Goal: Obtain resource: Obtain resource

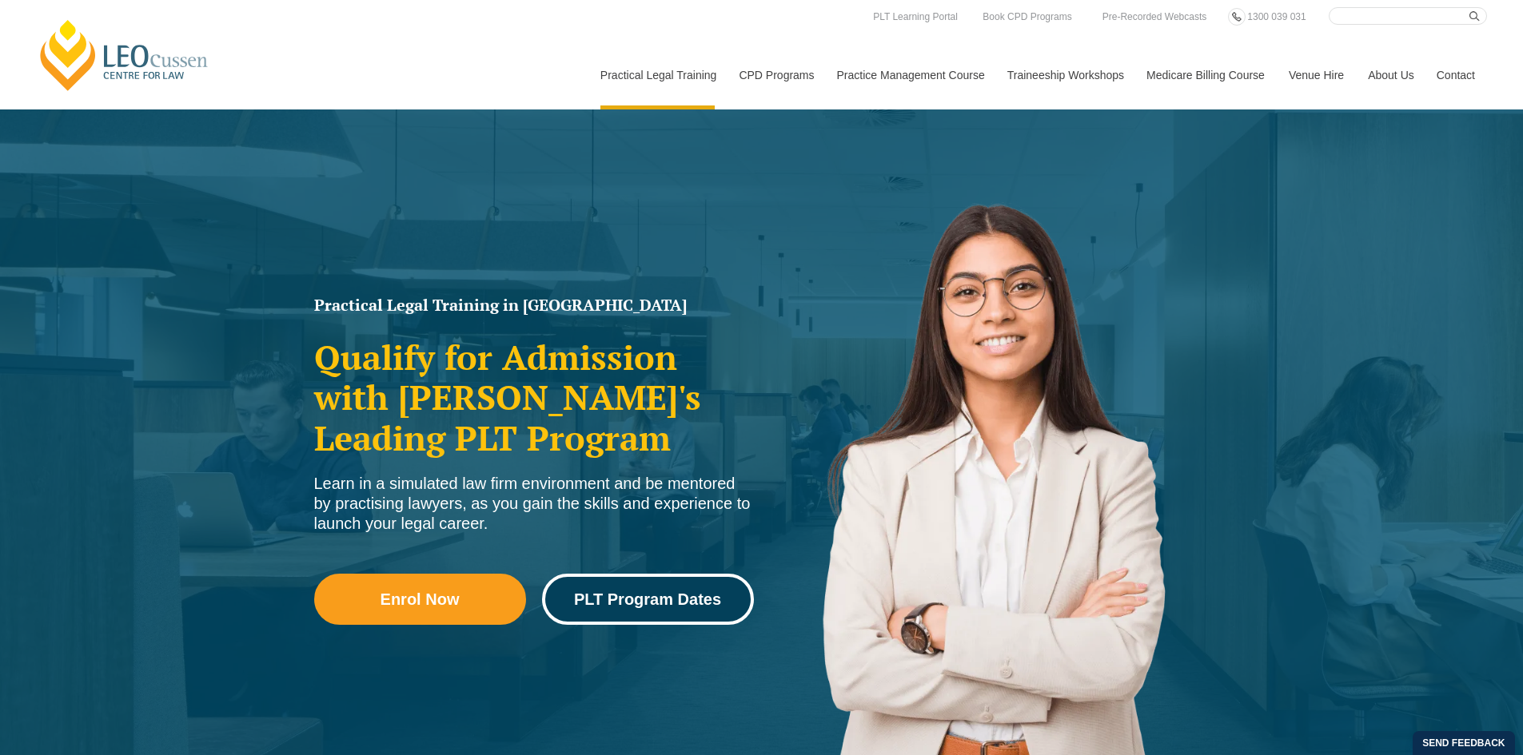
click at [643, 603] on span "PLT Program Dates" at bounding box center [647, 599] width 147 height 16
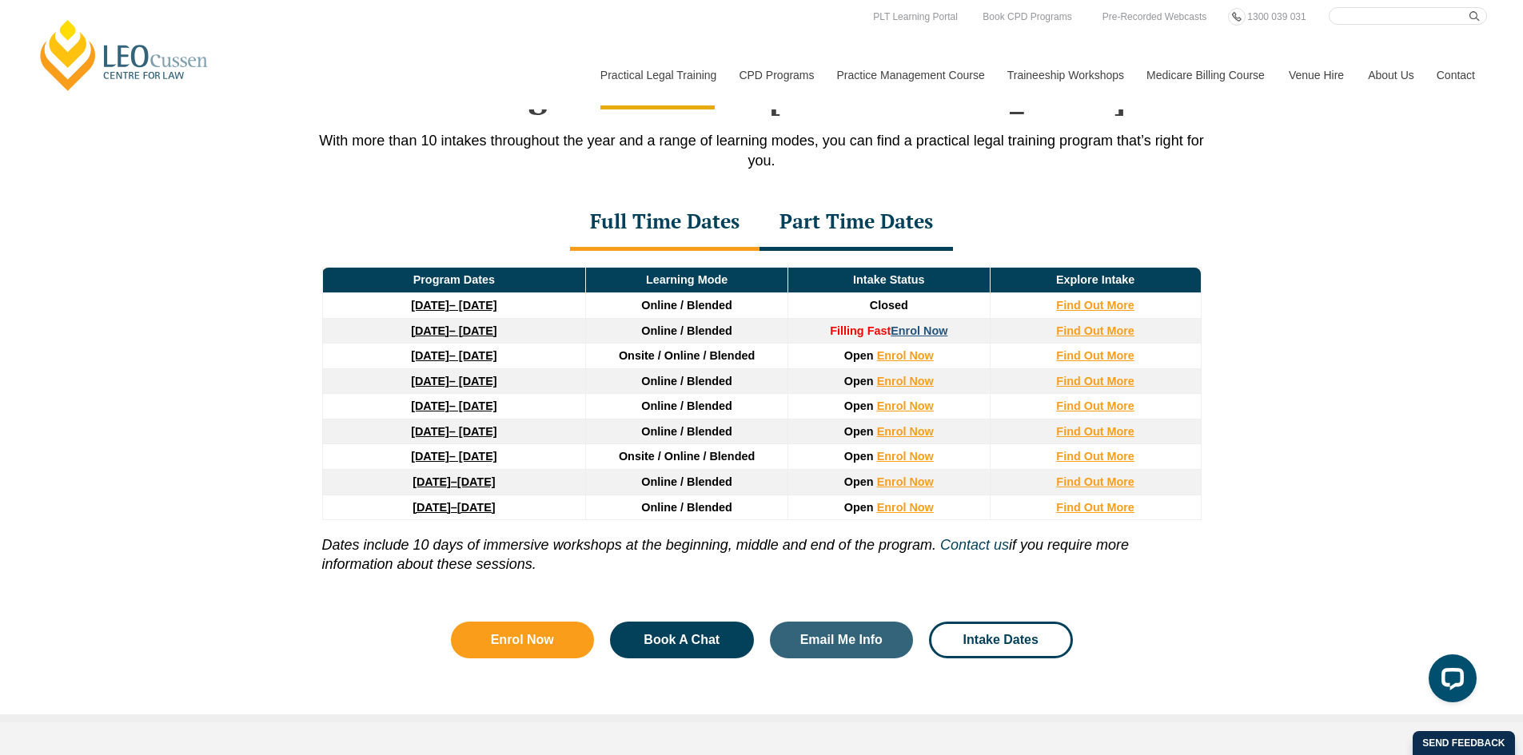
click at [915, 333] on link "Enrol Now" at bounding box center [918, 330] width 57 height 13
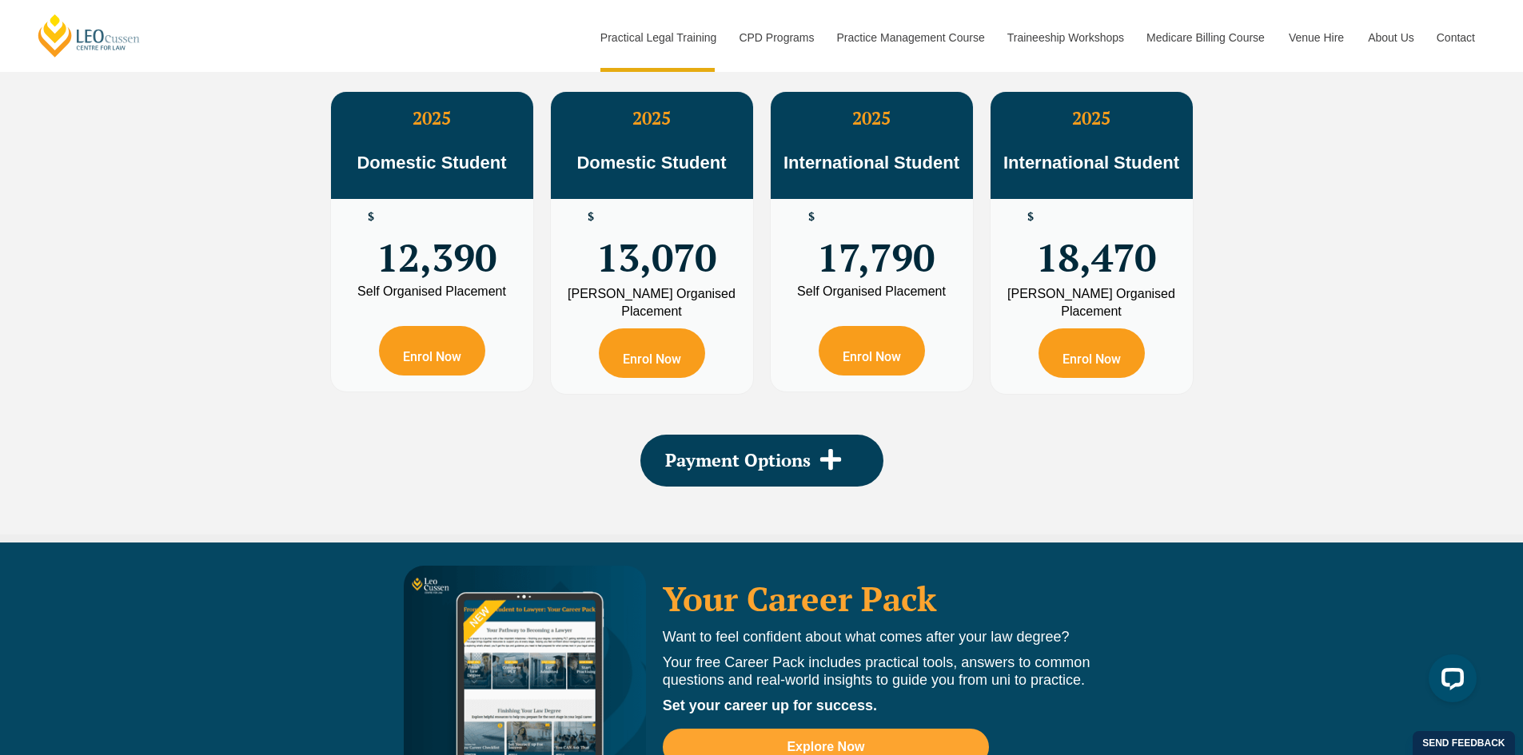
scroll to position [3045, 0]
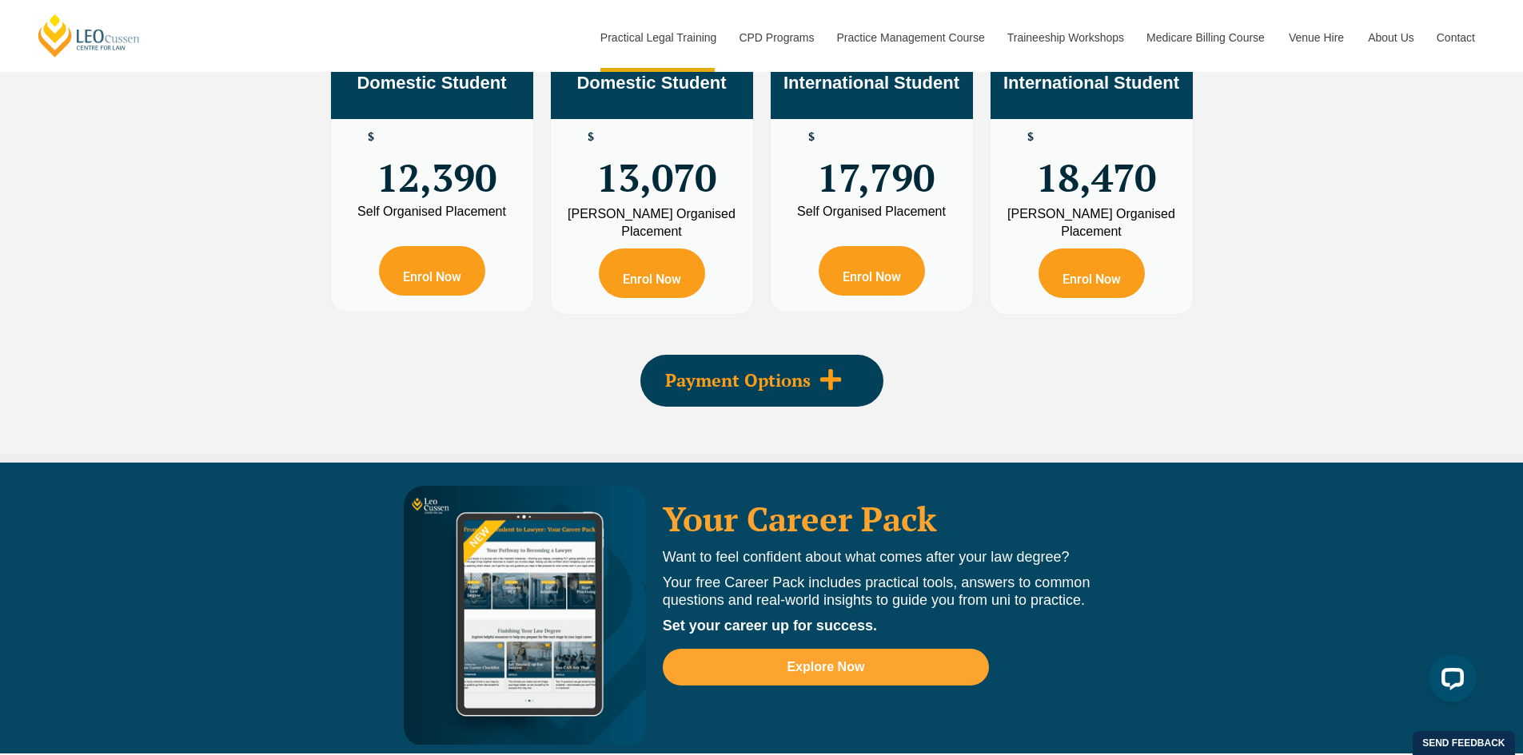
click at [792, 389] on span "Payment Options" at bounding box center [737, 381] width 145 height 18
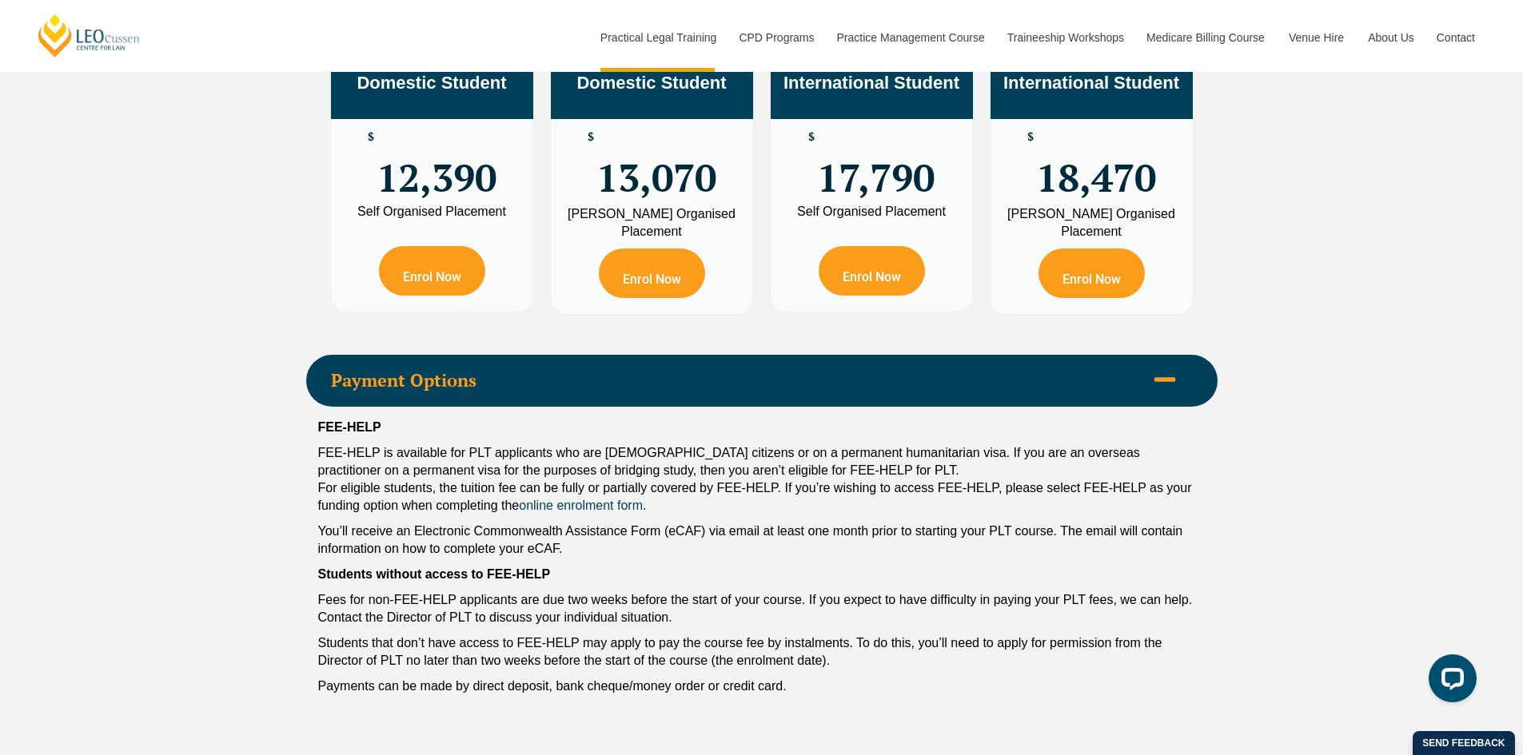
click at [185, 338] on div "PLT Program Fees When it comes to fees, Leo Cussen makes it easy and clear – wh…" at bounding box center [761, 267] width 1523 height 1008
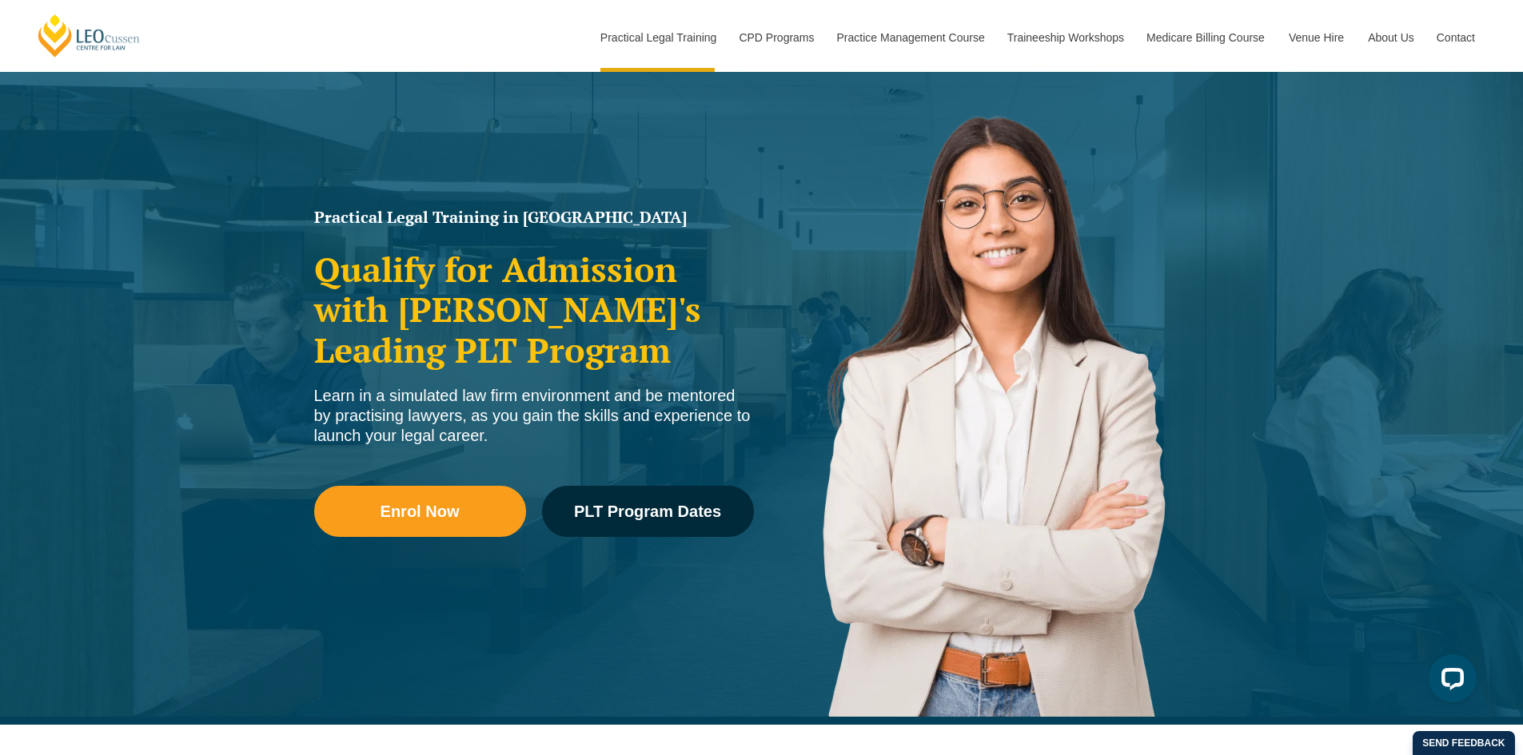
scroll to position [0, 0]
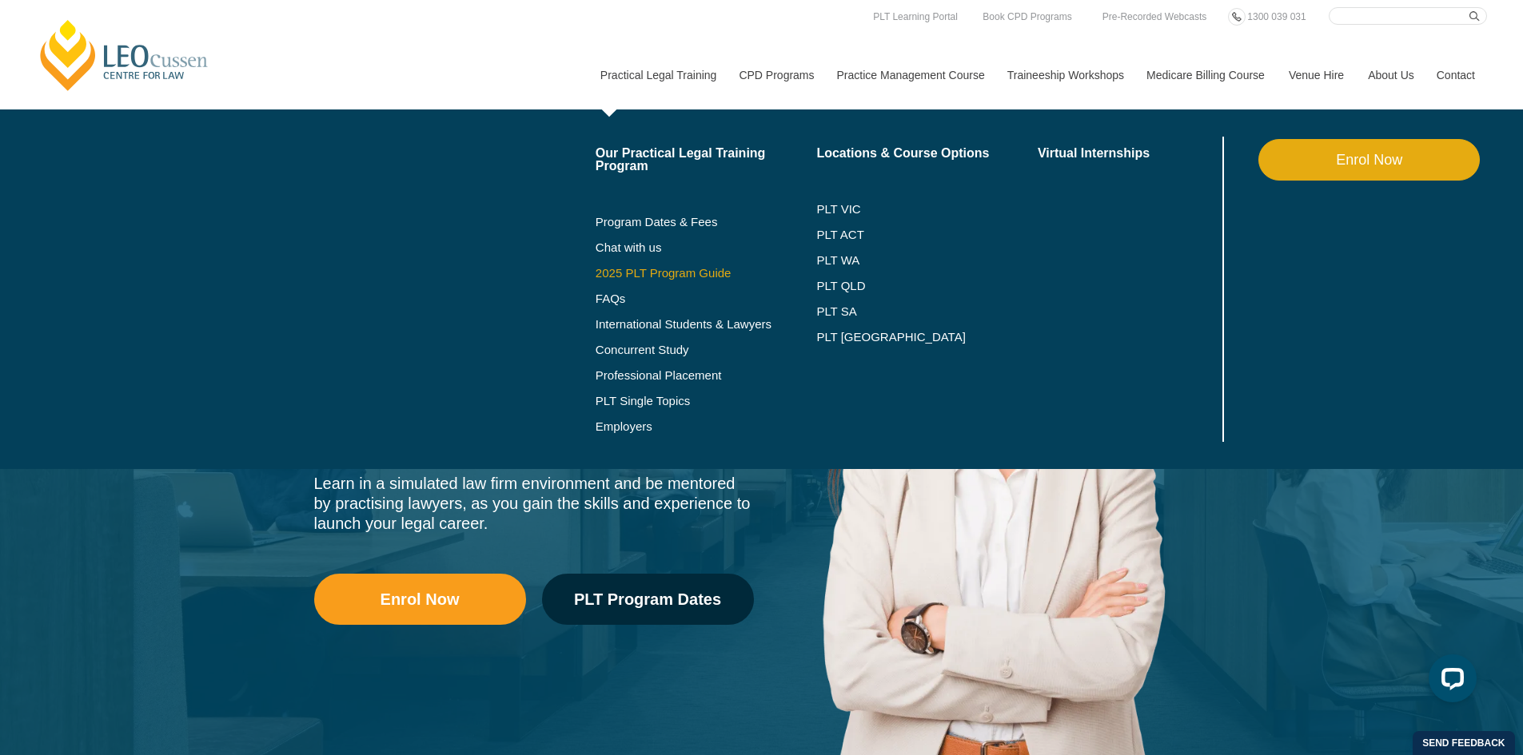
click at [668, 272] on link "2025 PLT Program Guide" at bounding box center [685, 273] width 181 height 13
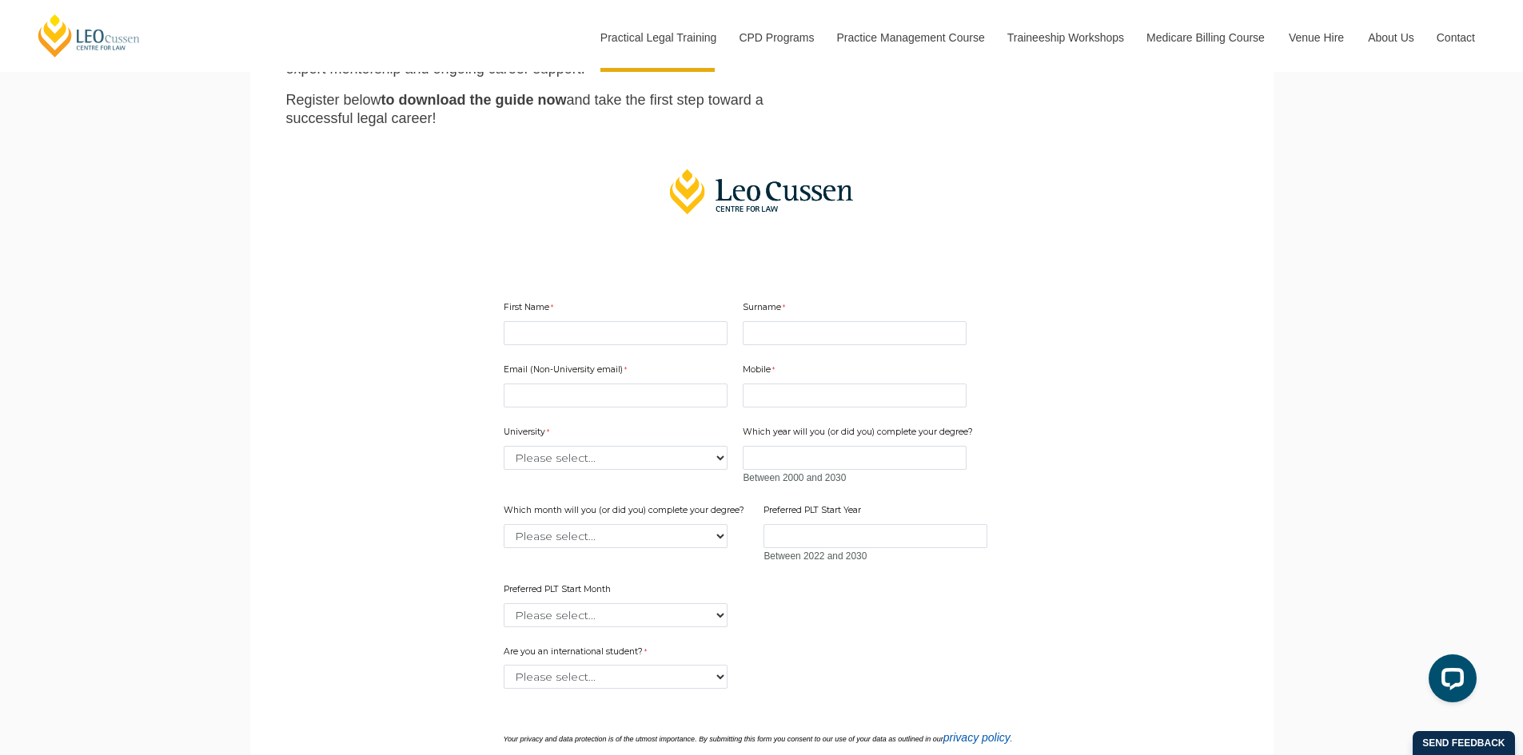
scroll to position [400, 0]
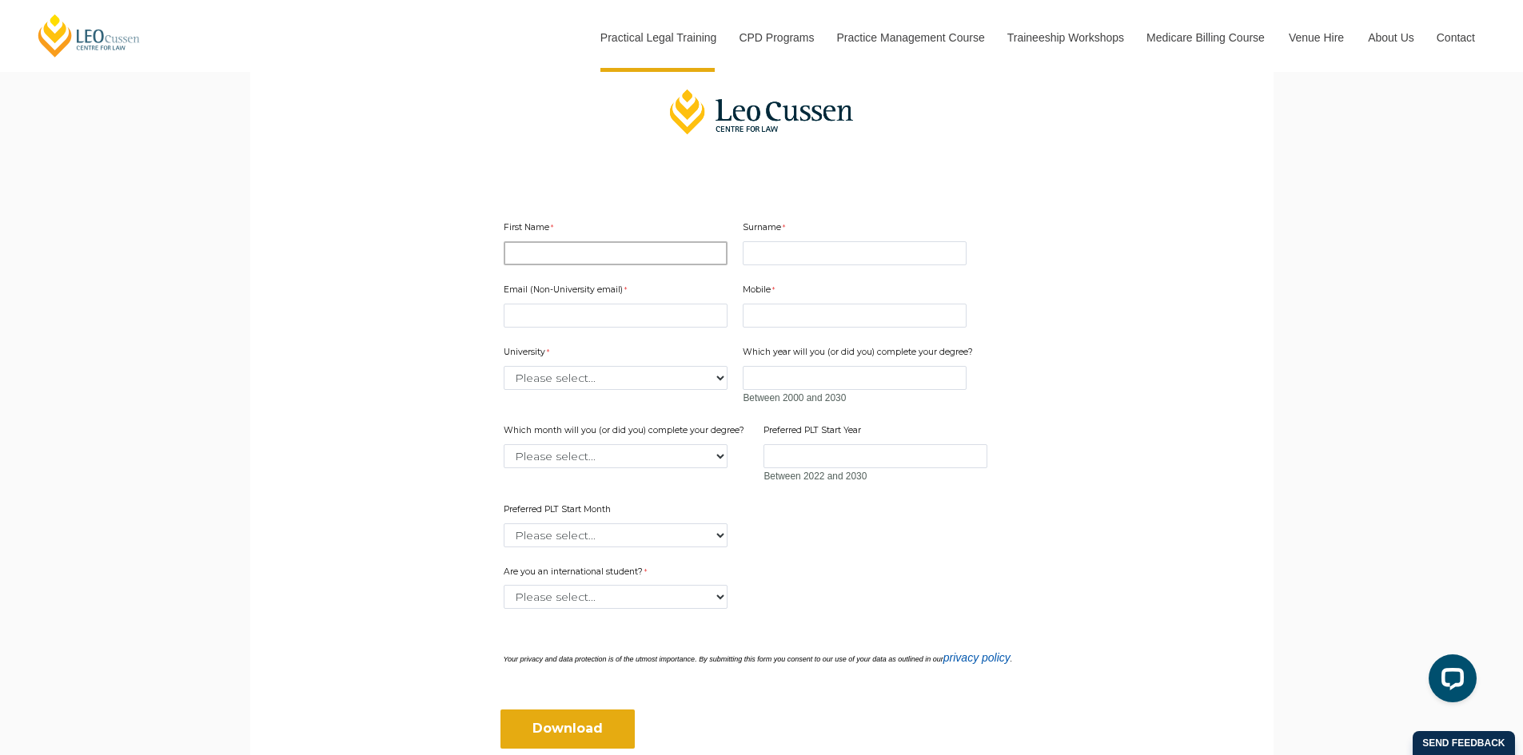
click at [615, 259] on input "First Name" at bounding box center [616, 253] width 224 height 24
type input "Moses"
click at [826, 246] on input "Surname" at bounding box center [855, 253] width 224 height 24
type input "Paul"
click at [646, 318] on input "Email (Non-University email)" at bounding box center [616, 316] width 224 height 24
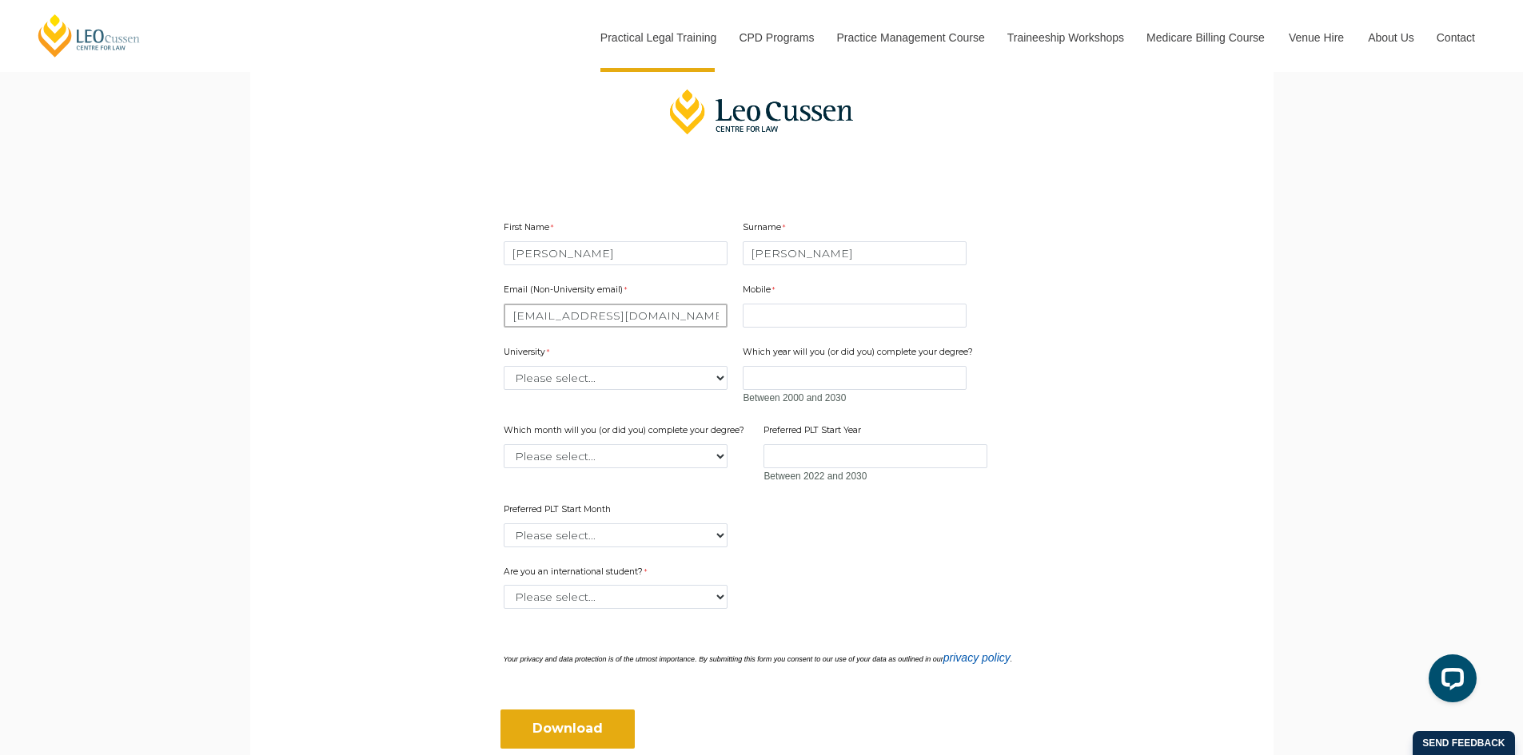
type input "mzeemp@yahoo.com.au"
click at [793, 309] on input "Mobile" at bounding box center [855, 316] width 224 height 24
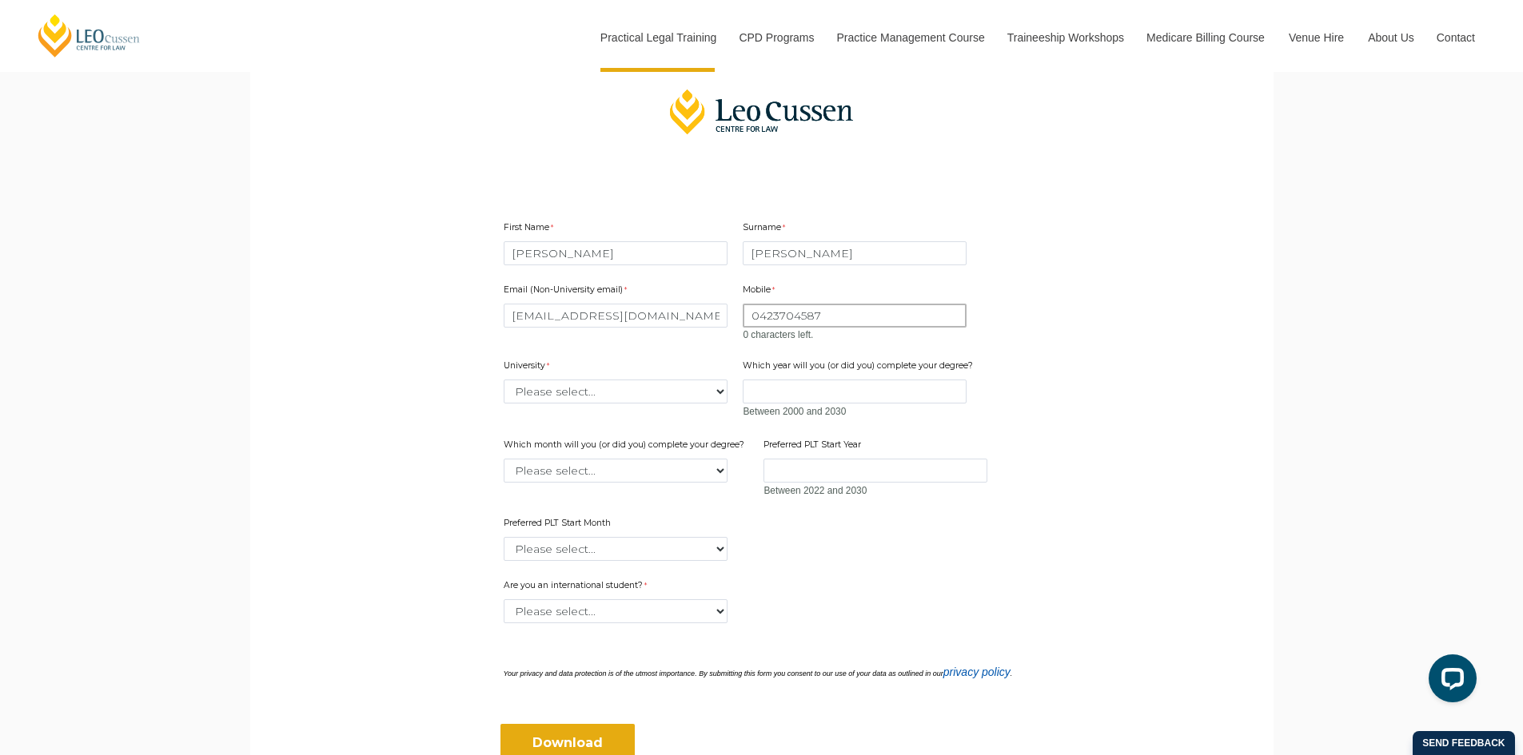
type input "0423704587"
click at [721, 471] on div "Which month will you (or did you) complete your degree? Please select... Januar…" at bounding box center [625, 461] width 257 height 50
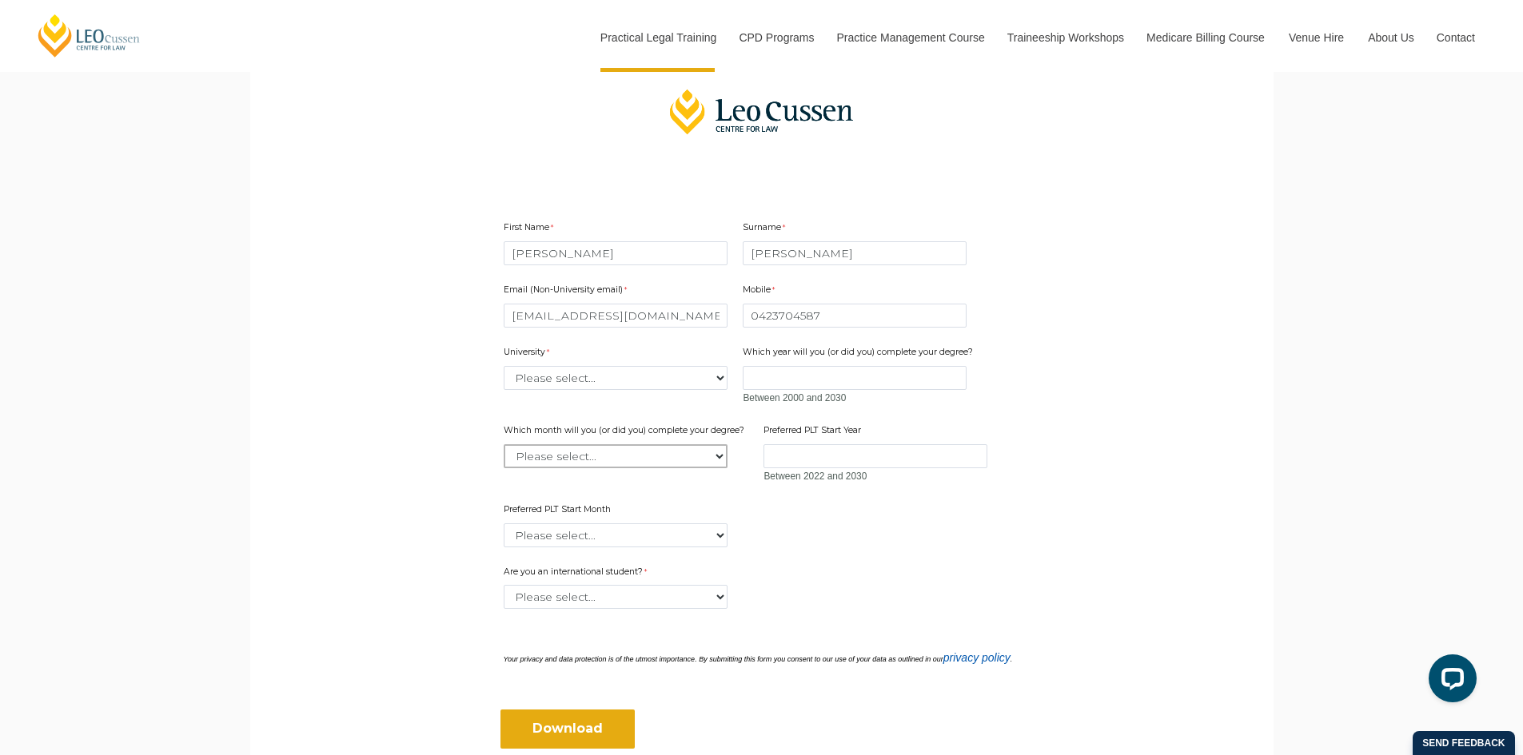
select select "tfa_2234"
click at [504, 444] on select "Please select... January February March April May June July August September Oc…" at bounding box center [616, 456] width 224 height 24
click at [837, 456] on input "Preferred PLT Start Year" at bounding box center [875, 456] width 224 height 24
type input "2025 and 2026"
click at [721, 531] on select "Please select... January February March April May June July August September Oc…" at bounding box center [616, 536] width 224 height 24
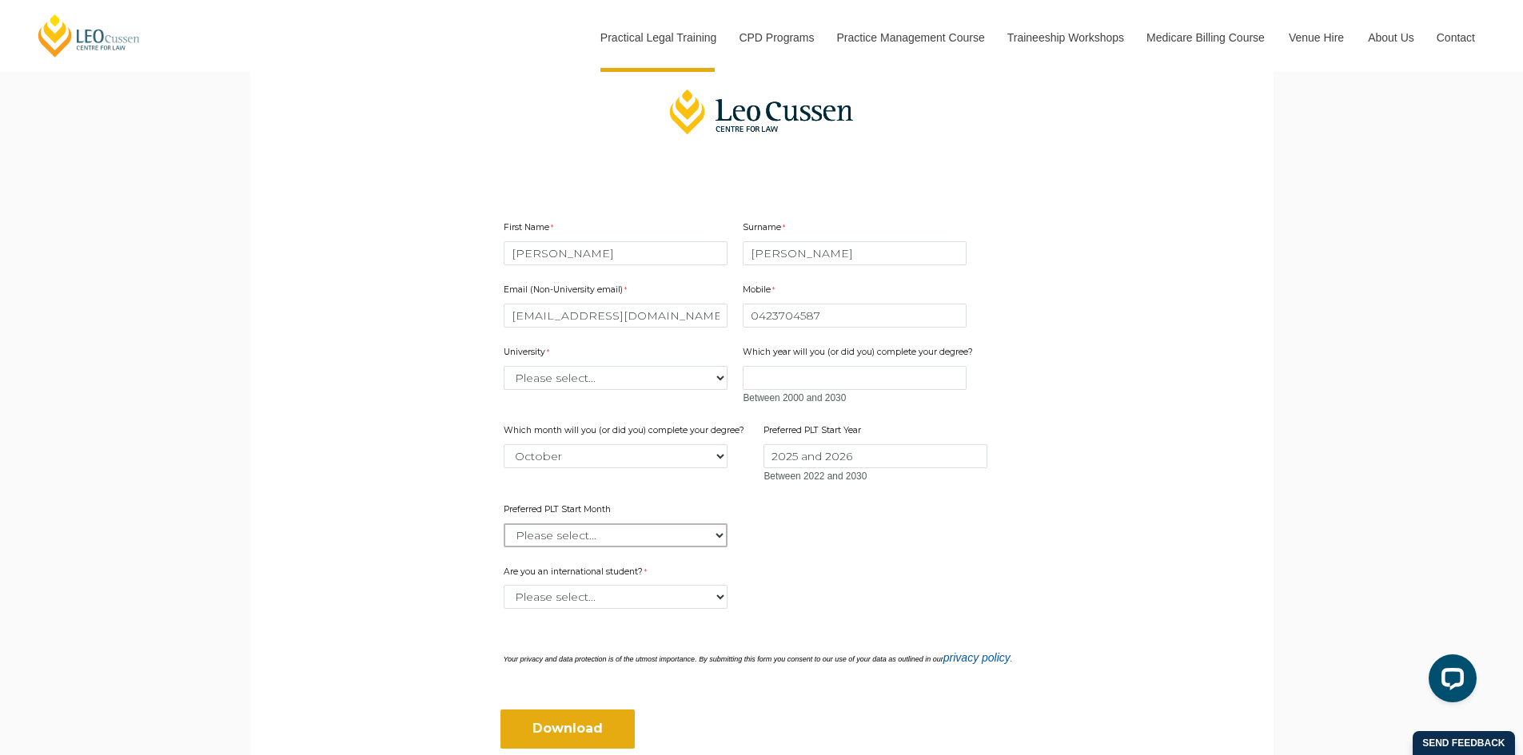
select select "tfa_2346"
click at [504, 524] on select "Please select... January February March April May June July August September Oc…" at bounding box center [616, 536] width 224 height 24
click at [725, 600] on select "Please select... Yes No" at bounding box center [616, 597] width 224 height 24
select select "tfa_60"
click at [504, 585] on select "Please select... Yes No" at bounding box center [616, 597] width 224 height 24
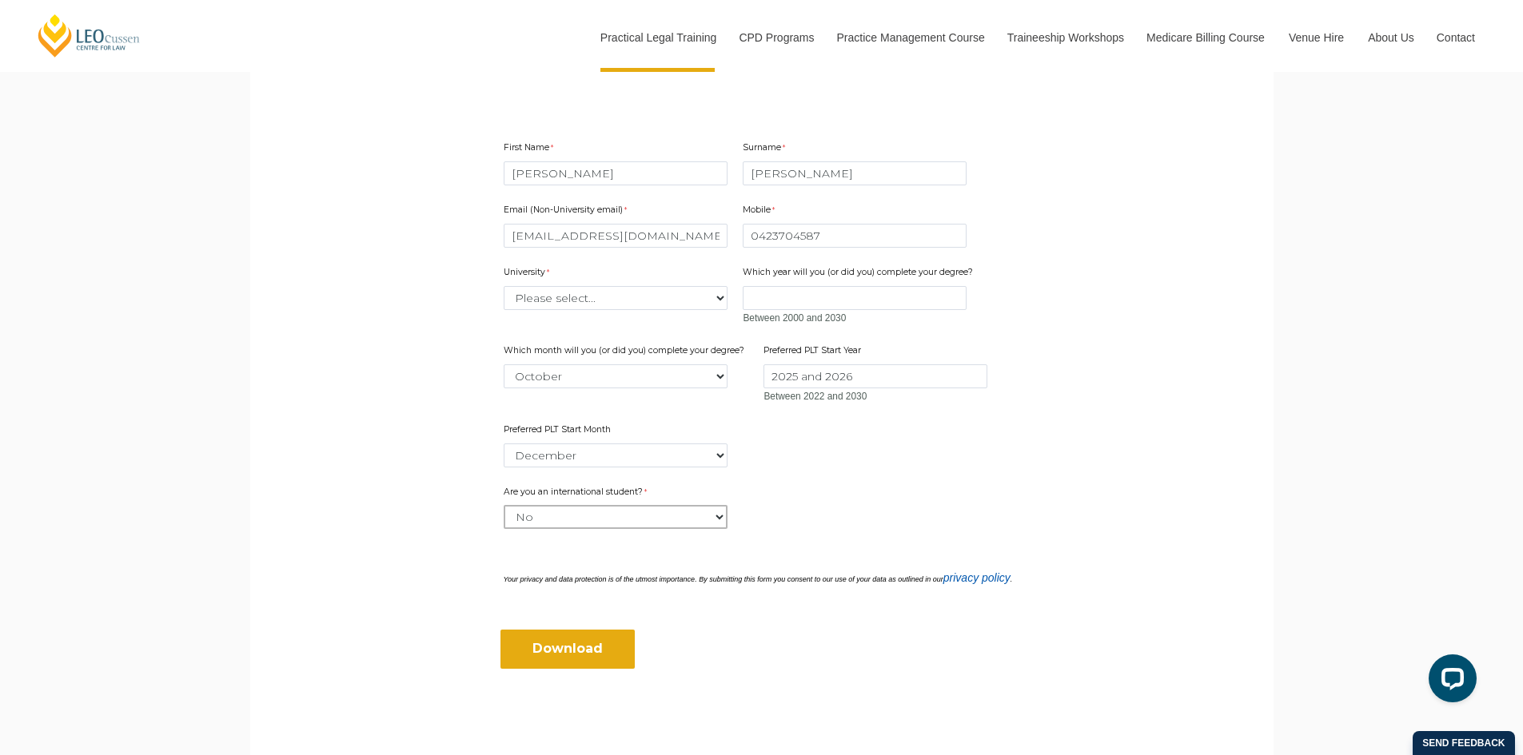
scroll to position [559, 0]
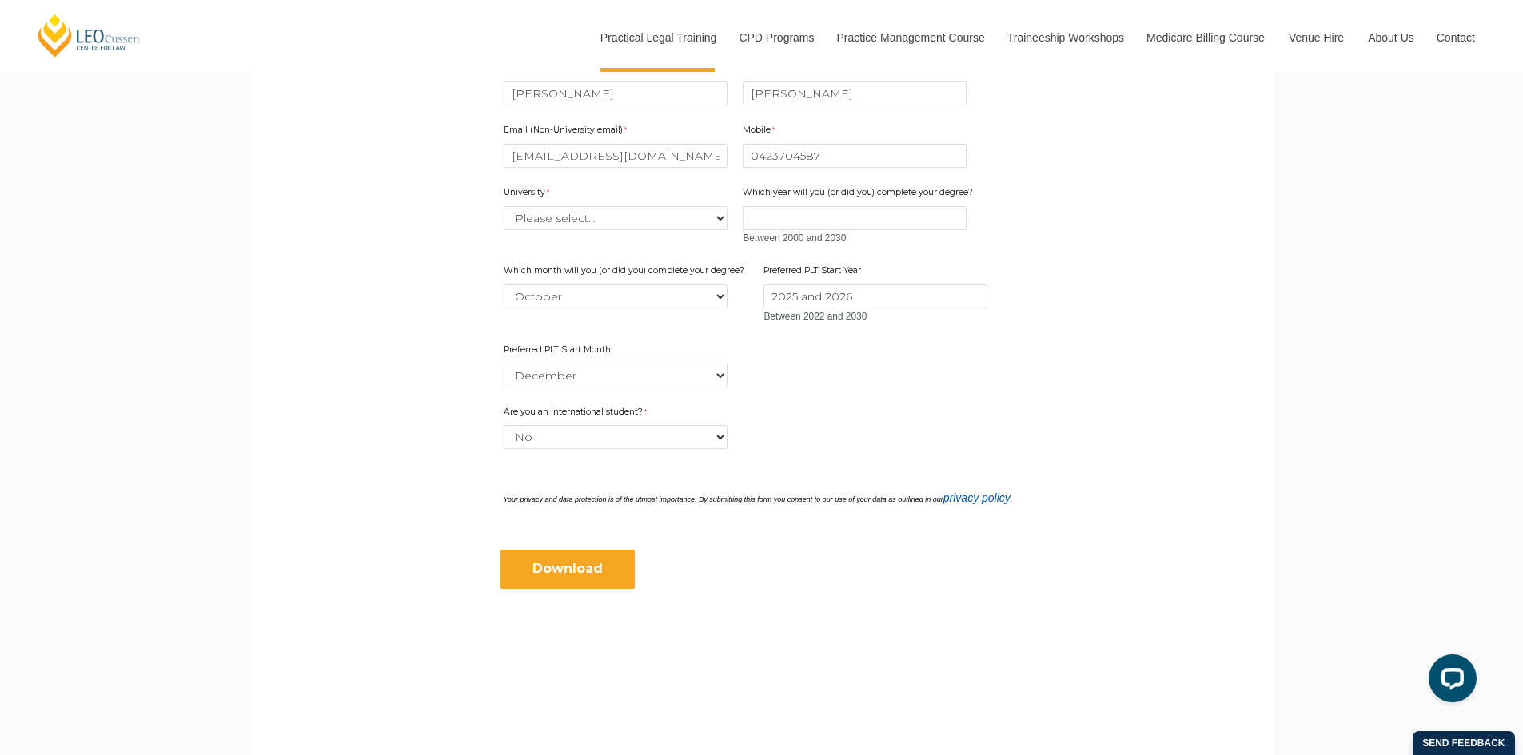
click at [572, 571] on input "Download" at bounding box center [567, 569] width 134 height 38
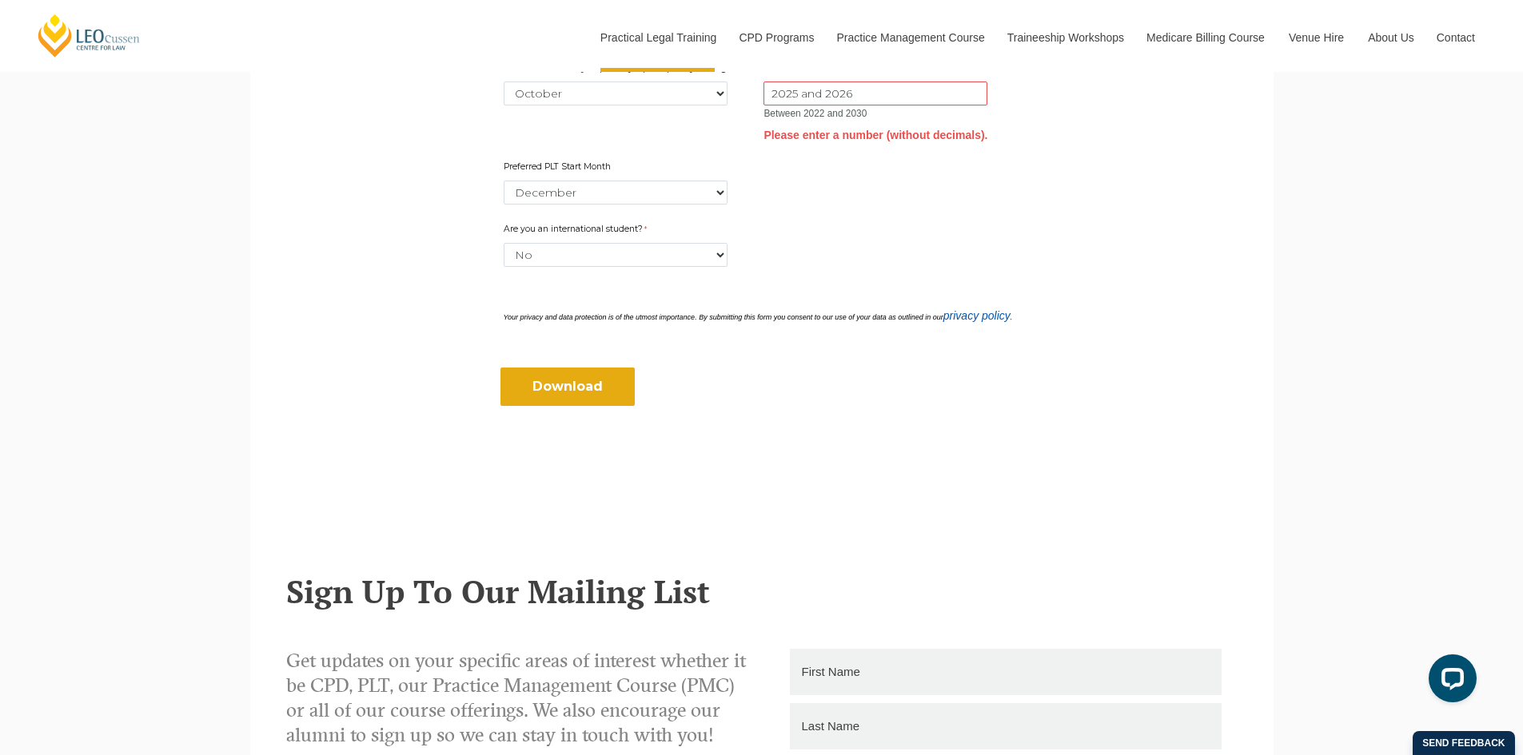
scroll to position [446, 0]
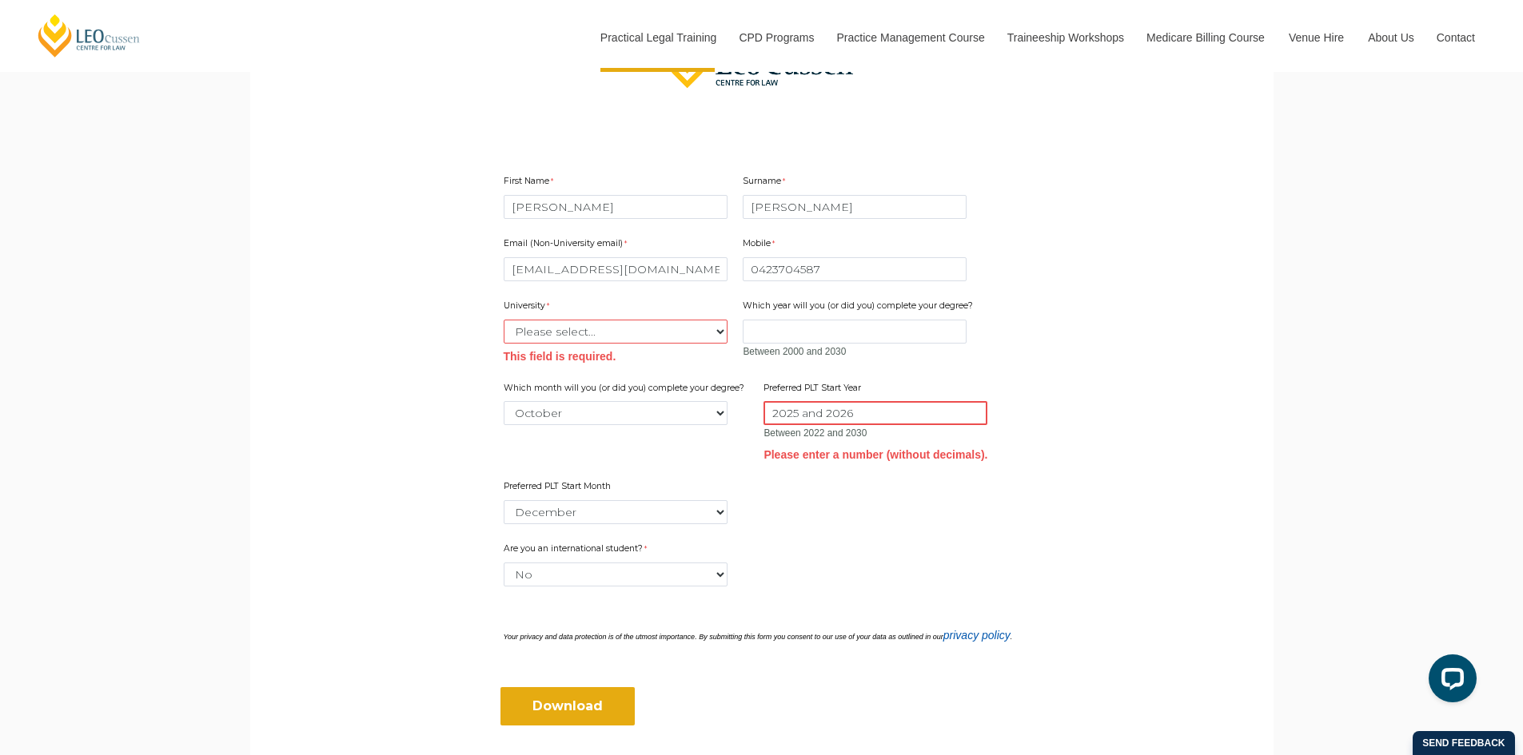
click at [798, 413] on input "2025 and 2026" at bounding box center [875, 413] width 224 height 24
type input "2024 and 2026"
click at [608, 699] on input "Download" at bounding box center [567, 706] width 134 height 38
click at [714, 329] on select "Please select... Australian Catholic University Australian National University …" at bounding box center [616, 332] width 224 height 24
select select "tfa_2218"
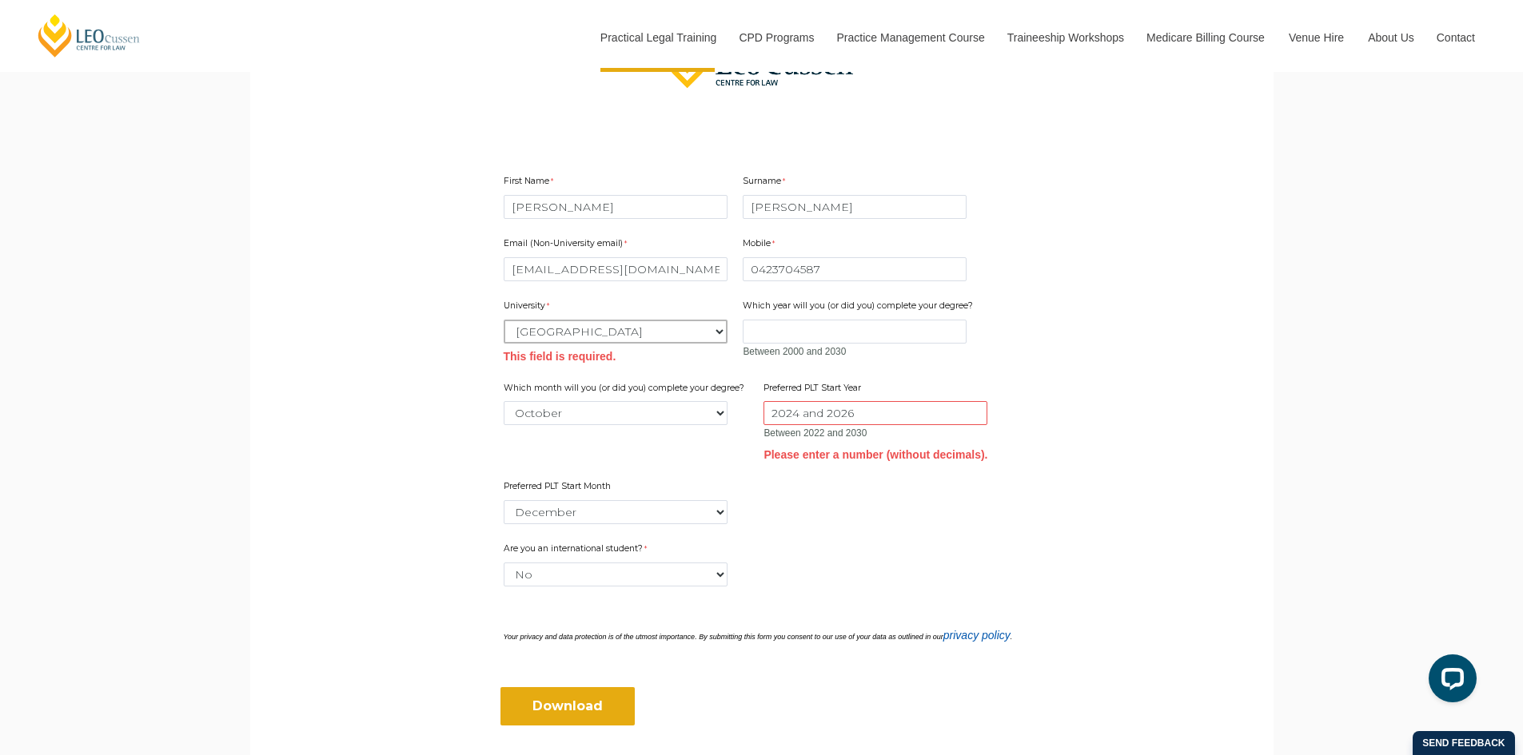
click at [504, 320] on select "Please select... Australian Catholic University Australian National University …" at bounding box center [616, 332] width 224 height 24
click at [979, 505] on div "Email (Non-University email) mzeemp@yahoo.com.au Mobile 0423704587 0 characters…" at bounding box center [761, 374] width 529 height 305
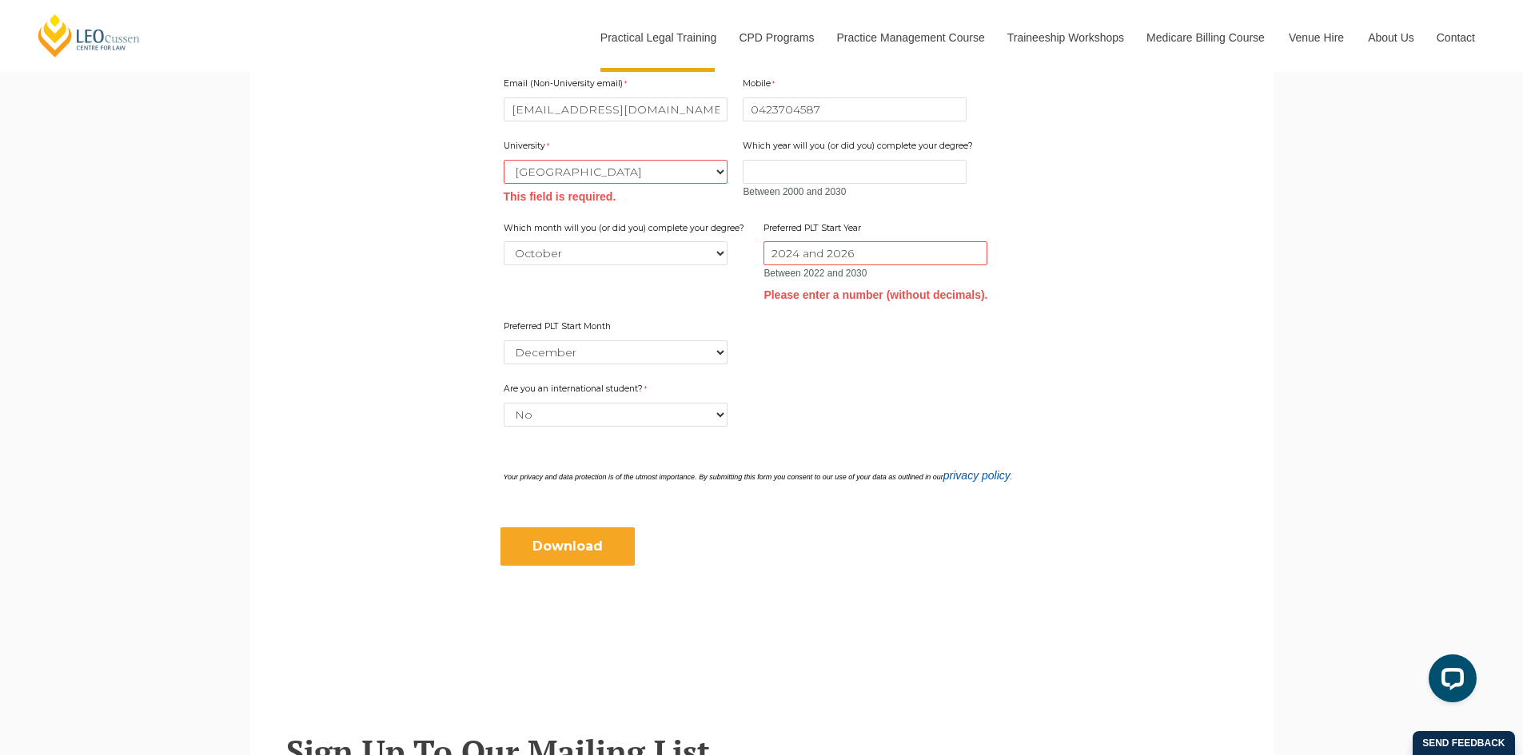
click at [588, 545] on input "Download" at bounding box center [567, 547] width 134 height 38
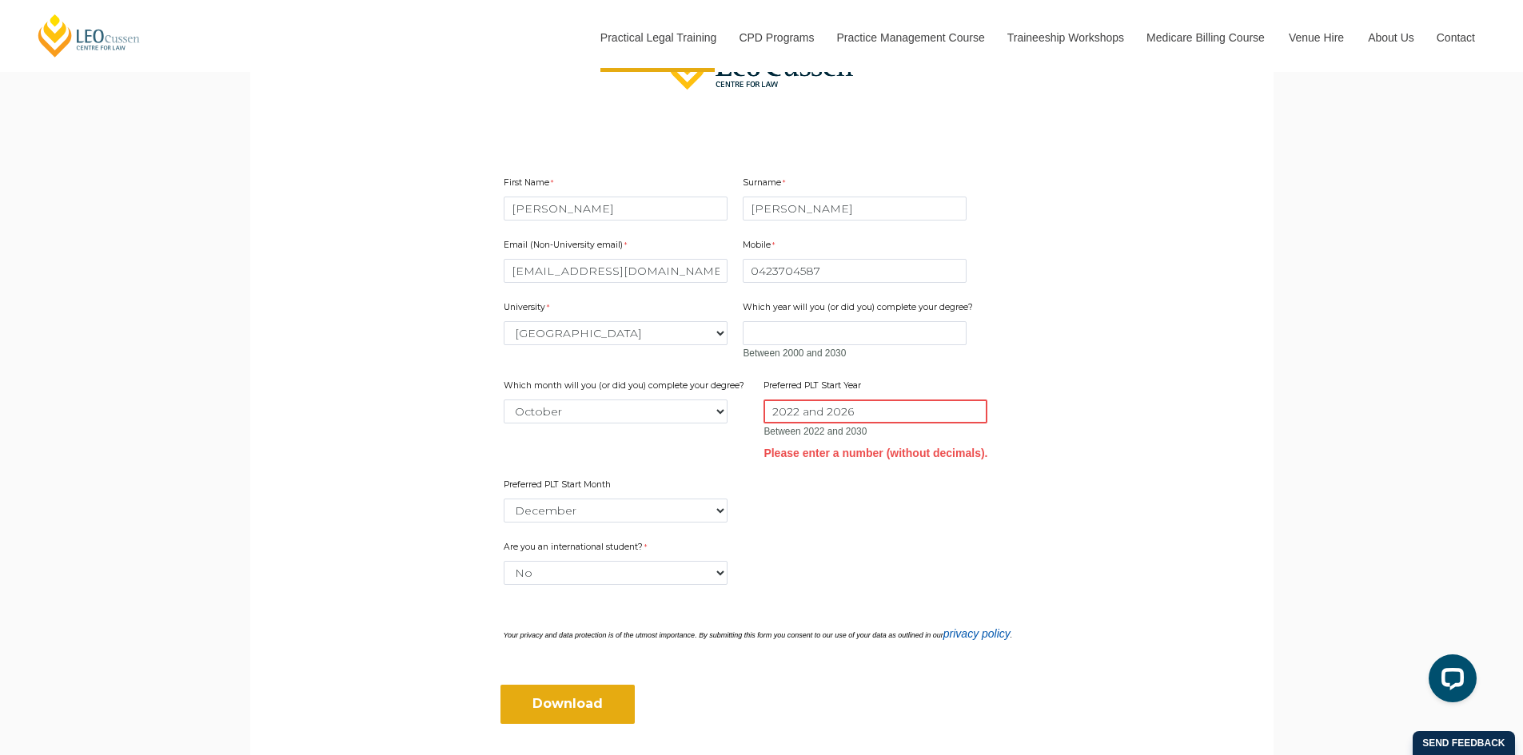
click at [855, 415] on input "2022 and 2026" at bounding box center [875, 412] width 224 height 24
click at [900, 524] on div "Email (Non-University email) mzeemp@yahoo.com.au Mobile 0423704587 0 characters…" at bounding box center [761, 375] width 529 height 302
click at [571, 705] on input "Download" at bounding box center [567, 704] width 134 height 38
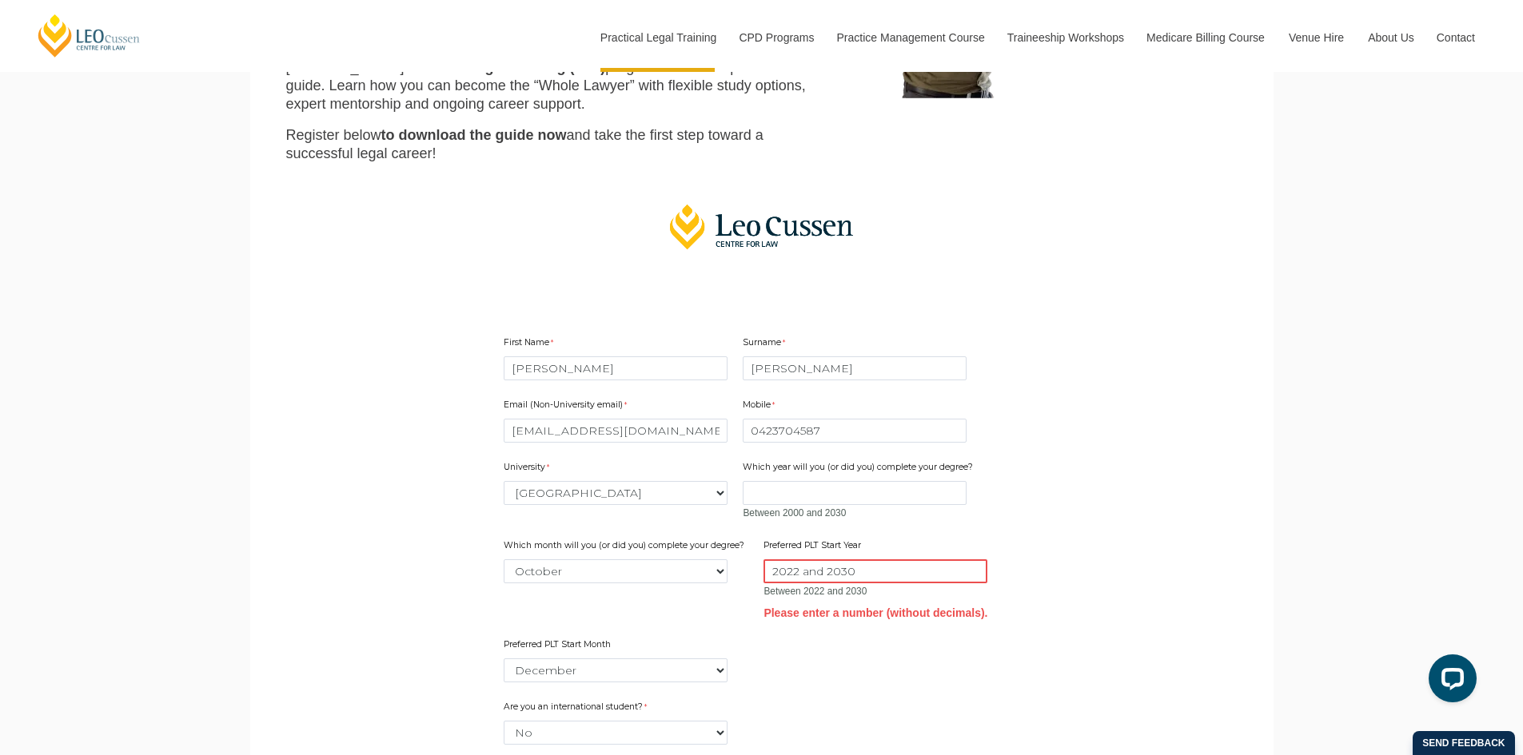
scroll to position [364, 0]
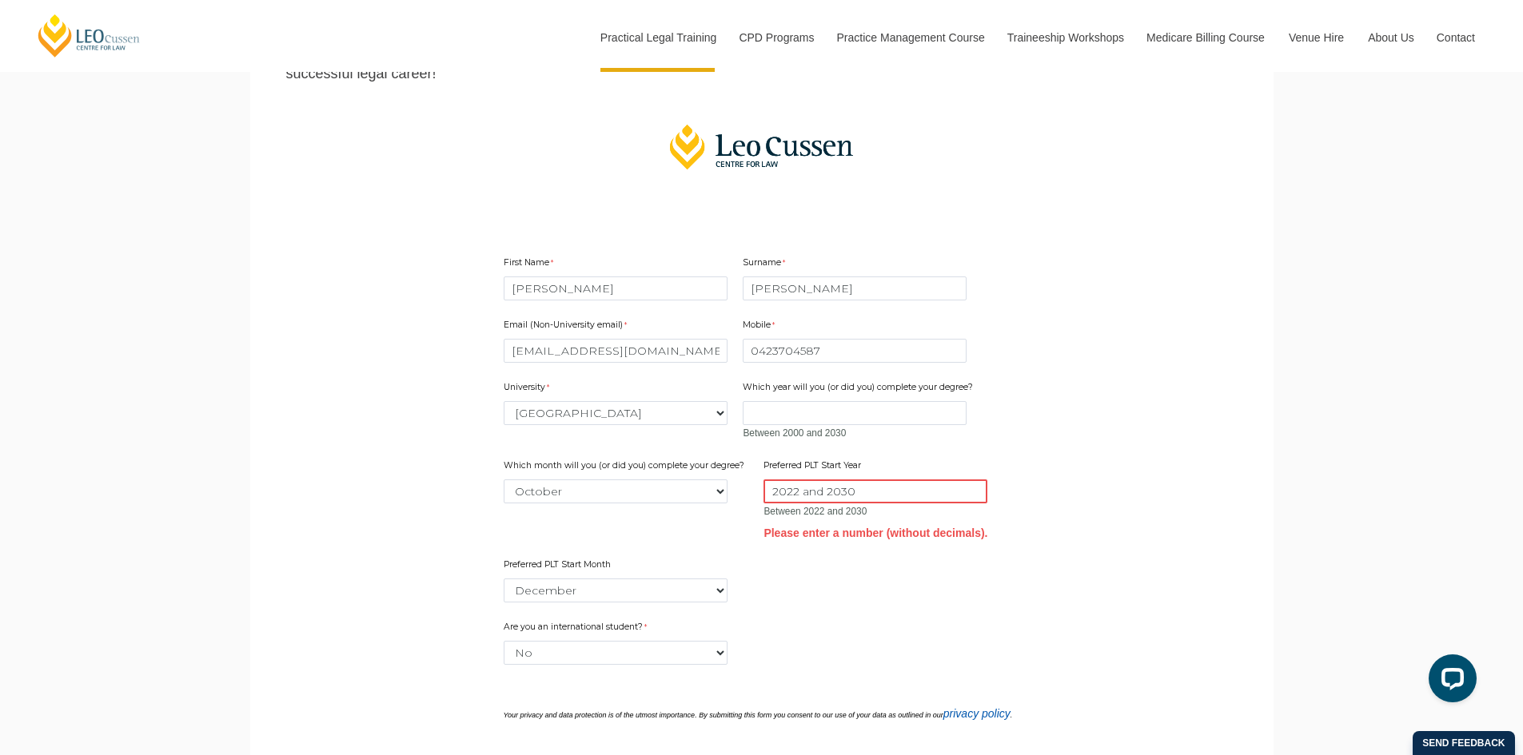
click at [774, 492] on input "2022 and 2030" at bounding box center [875, 492] width 224 height 24
click at [853, 492] on input "Between 2022 and 2030" at bounding box center [875, 492] width 224 height 24
click at [914, 492] on input "Between 2025 and 2030" at bounding box center [875, 492] width 224 height 24
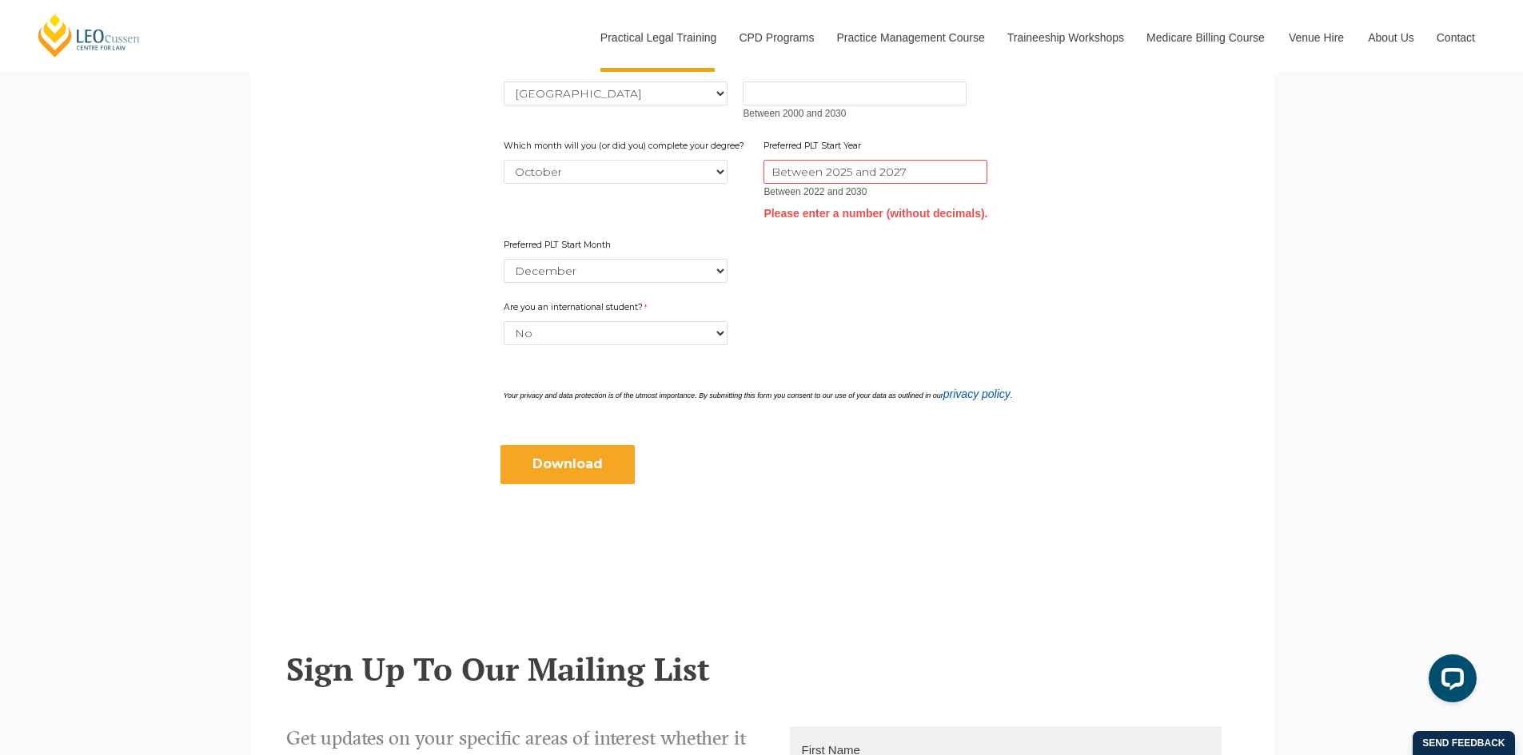
click at [555, 457] on input "Download" at bounding box center [567, 464] width 134 height 38
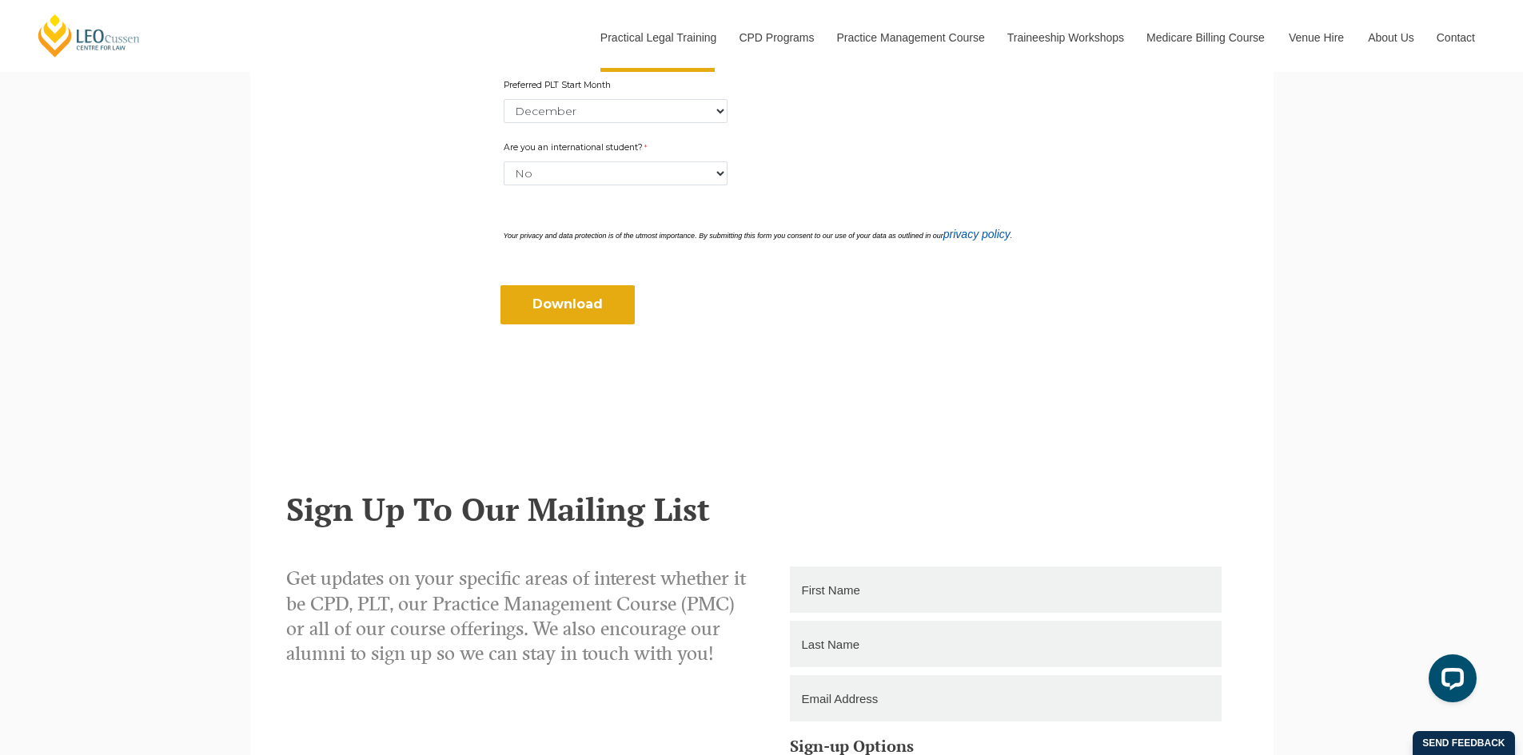
scroll to position [604, 0]
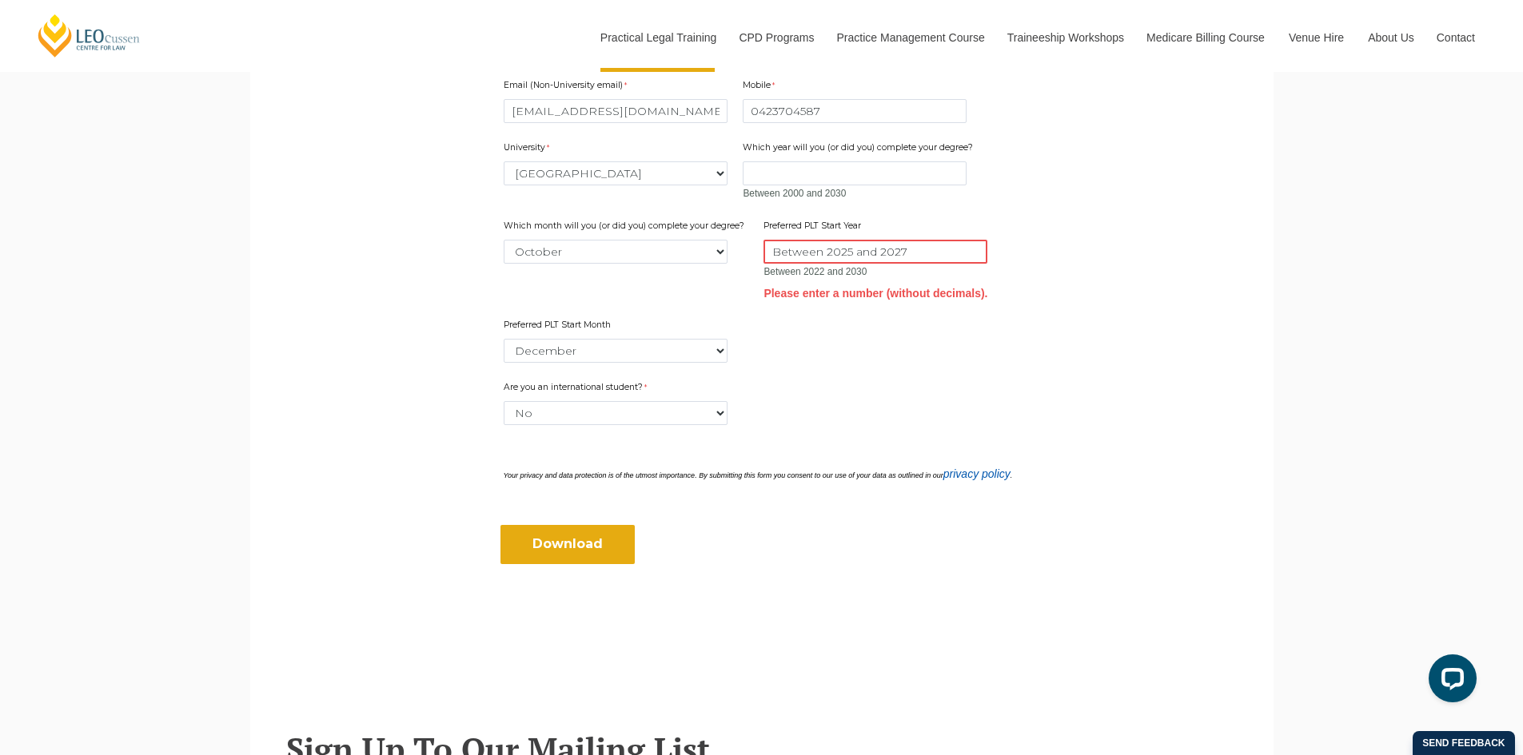
click at [850, 253] on input "Between 2025 and 2027" at bounding box center [875, 252] width 224 height 24
click at [916, 252] on input "Between 2026 and 2027" at bounding box center [875, 252] width 224 height 24
click at [906, 390] on div "Are you an international student? Please select... Yes No" at bounding box center [761, 403] width 529 height 50
click at [597, 547] on input "Download" at bounding box center [567, 544] width 134 height 38
type input "B"
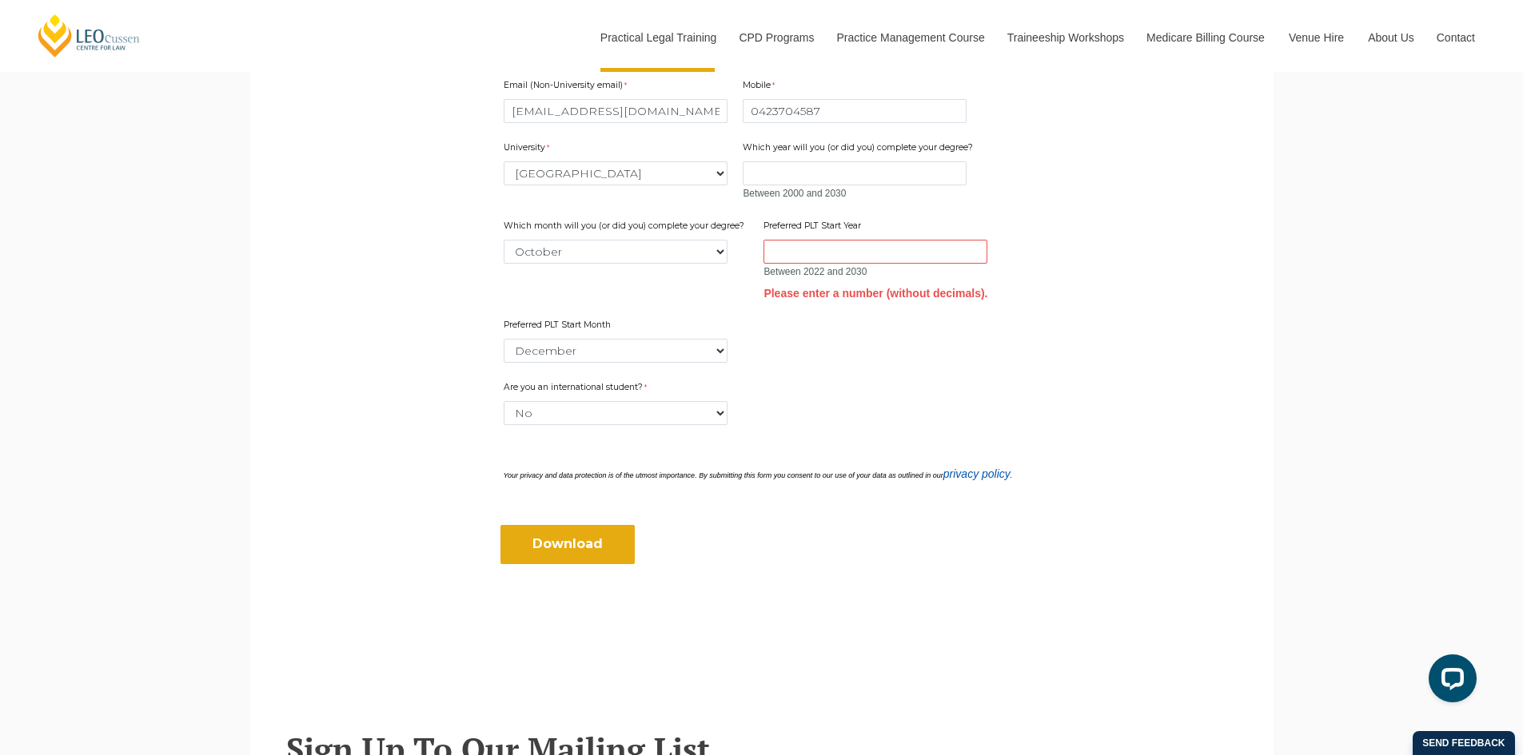
click at [1030, 273] on form "First Name Moses Surname Paul Email (Non-University email) mzeemp@yahoo.com.au …" at bounding box center [761, 280] width 615 height 644
click at [562, 551] on input "Download" at bounding box center [567, 544] width 134 height 38
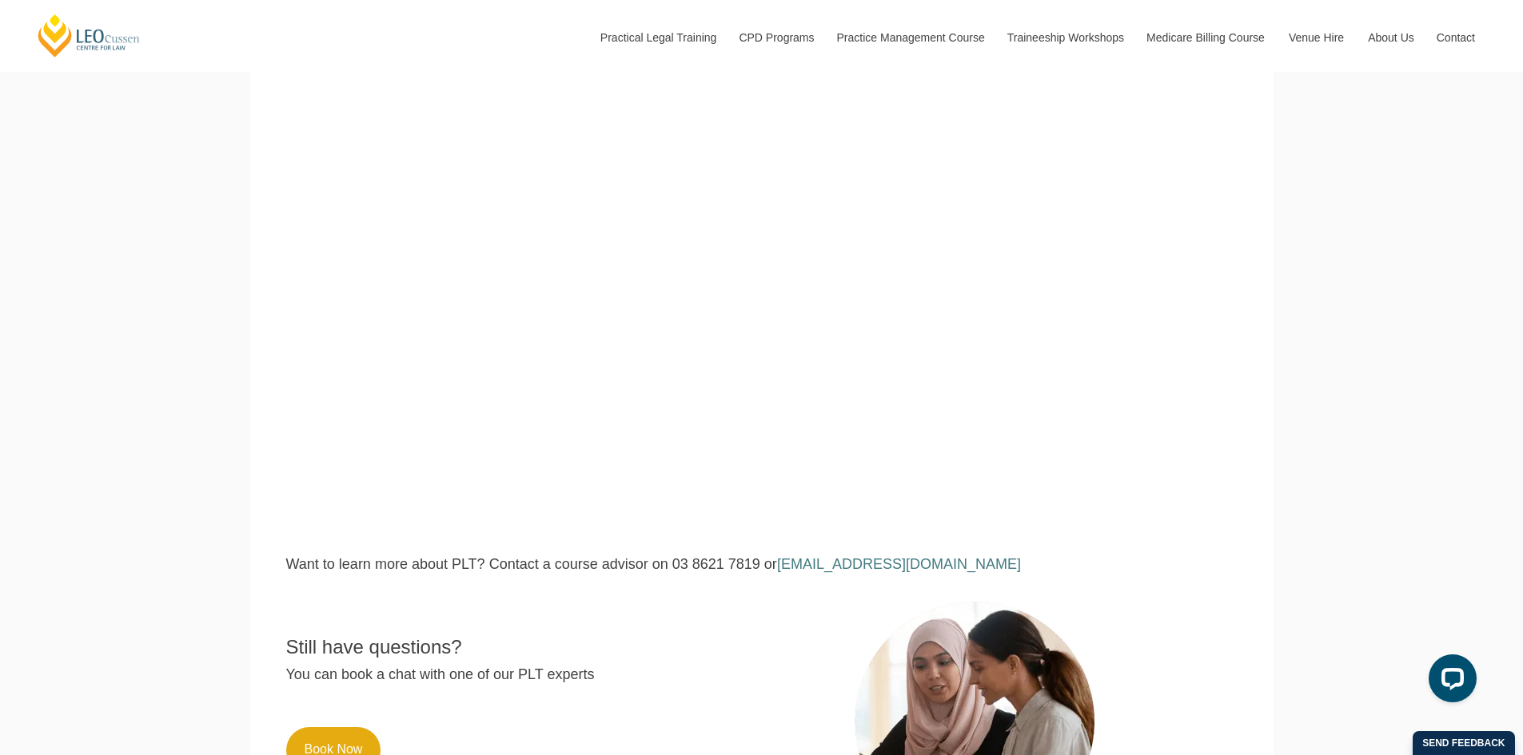
scroll to position [559, 0]
